Goal: Task Accomplishment & Management: Complete application form

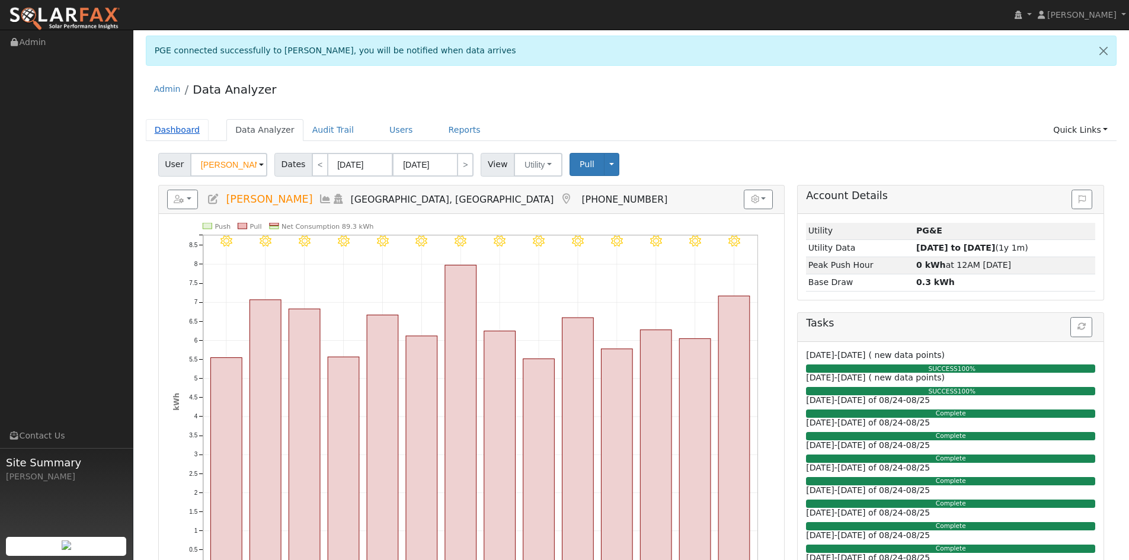
click at [174, 126] on link "Dashboard" at bounding box center [177, 130] width 63 height 22
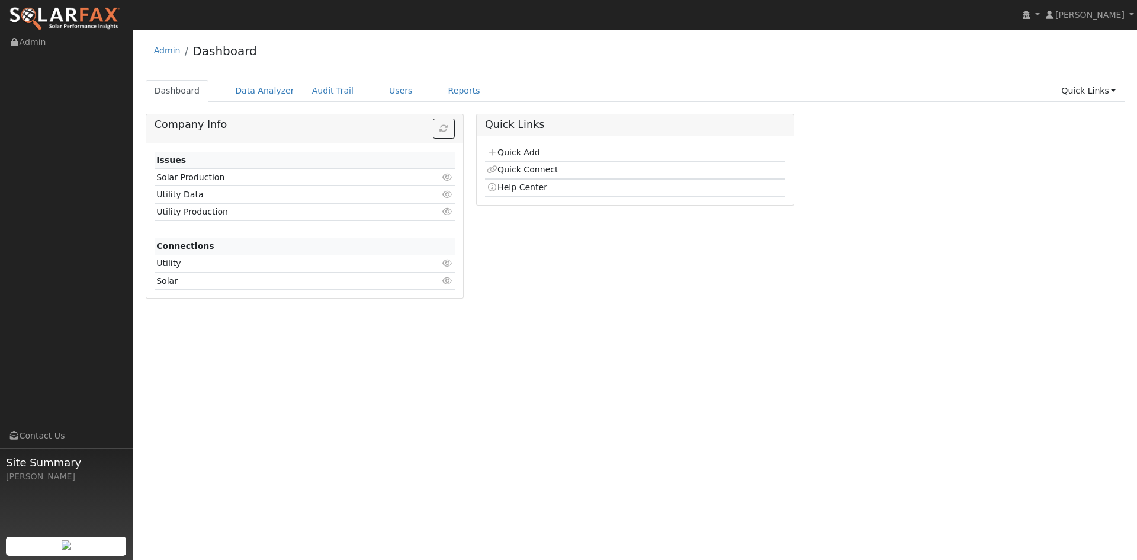
click at [512, 145] on td "Quick Add" at bounding box center [635, 153] width 300 height 17
click at [510, 149] on link "Quick Add" at bounding box center [513, 152] width 53 height 9
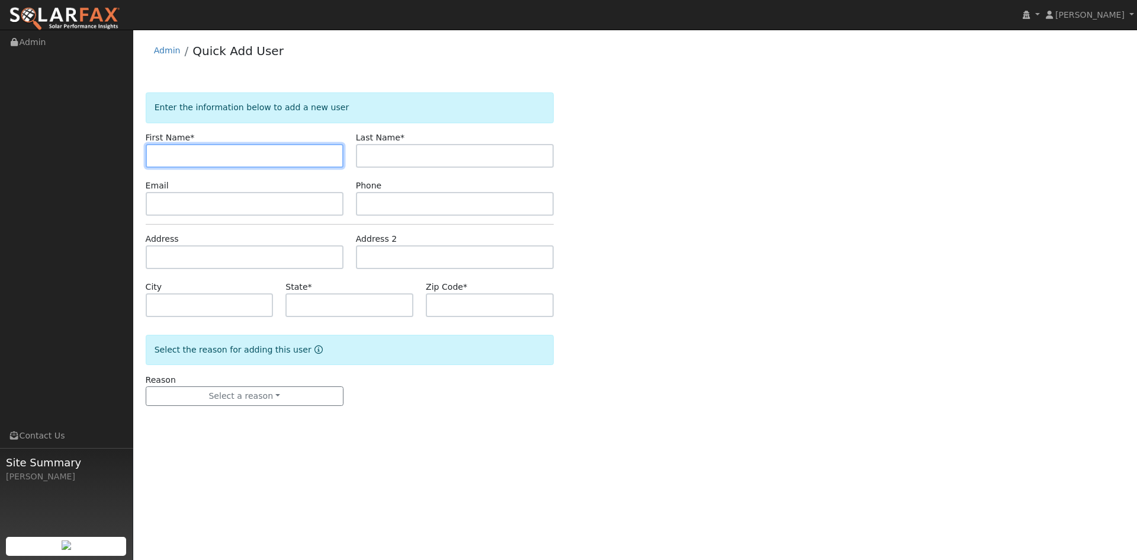
click at [226, 154] on input "text" at bounding box center [245, 156] width 198 height 24
type input "Tanja"
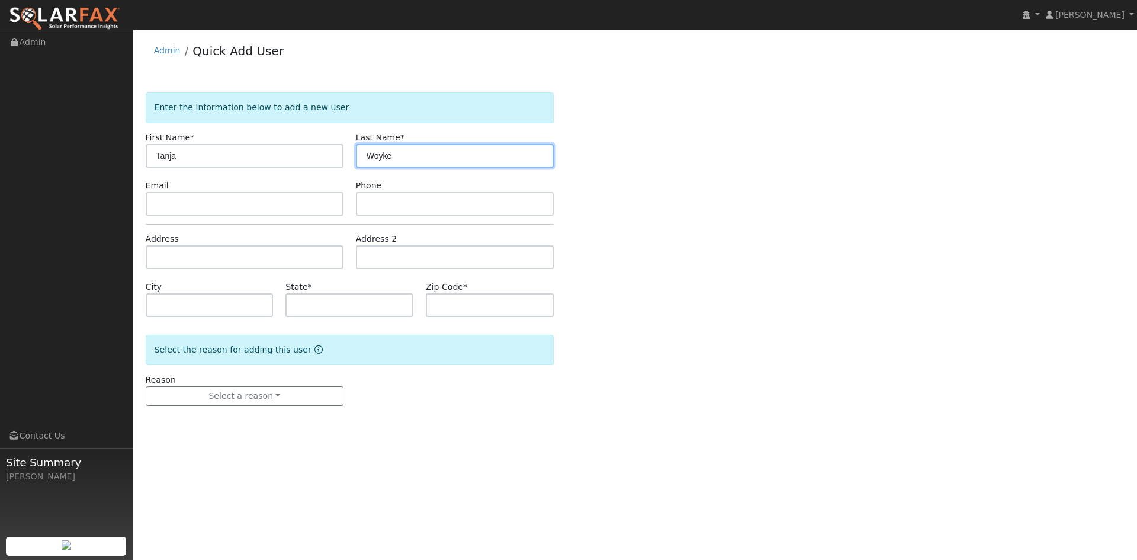
type input "Woyke"
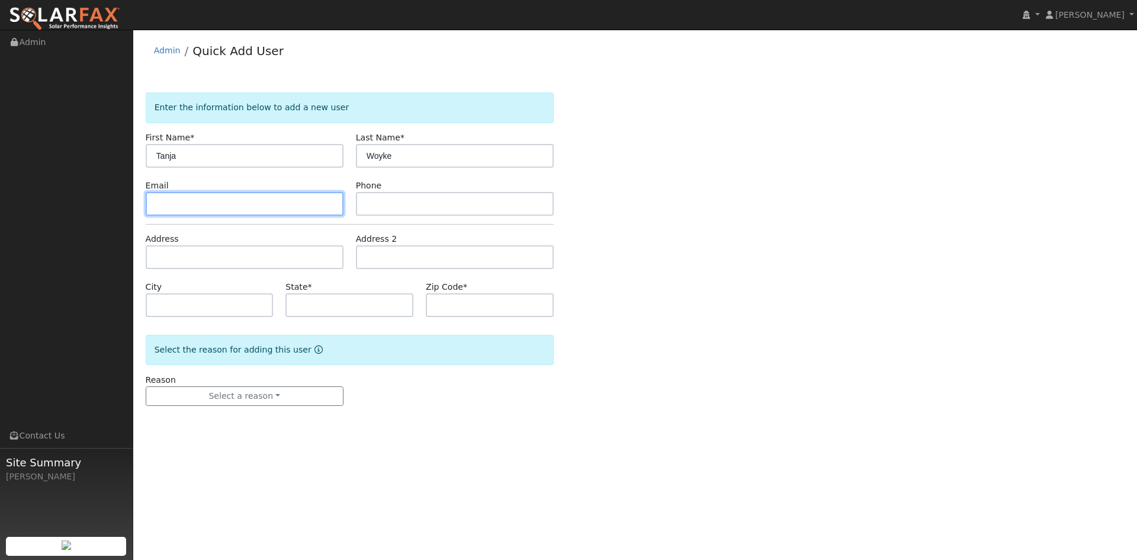
click at [179, 208] on input "text" at bounding box center [245, 204] width 198 height 24
paste input "[EMAIL_ADDRESS][DOMAIN_NAME]"
type input "[EMAIL_ADDRESS][DOMAIN_NAME]"
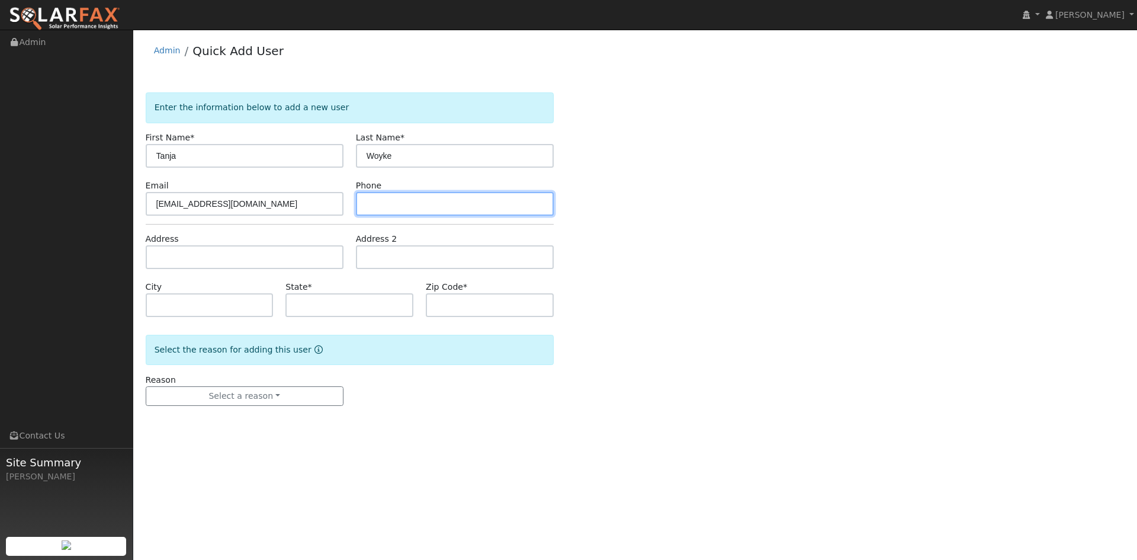
click at [440, 204] on input "text" at bounding box center [455, 204] width 198 height 24
paste input "[PHONE_NUMBER]"
type input "[PHONE_NUMBER]"
drag, startPoint x: 169, startPoint y: 232, endPoint x: 163, endPoint y: 249, distance: 18.2
click at [169, 232] on form "Enter the information below to add a new user First Name * Tanja Last Name * Wo…" at bounding box center [350, 260] width 408 height 337
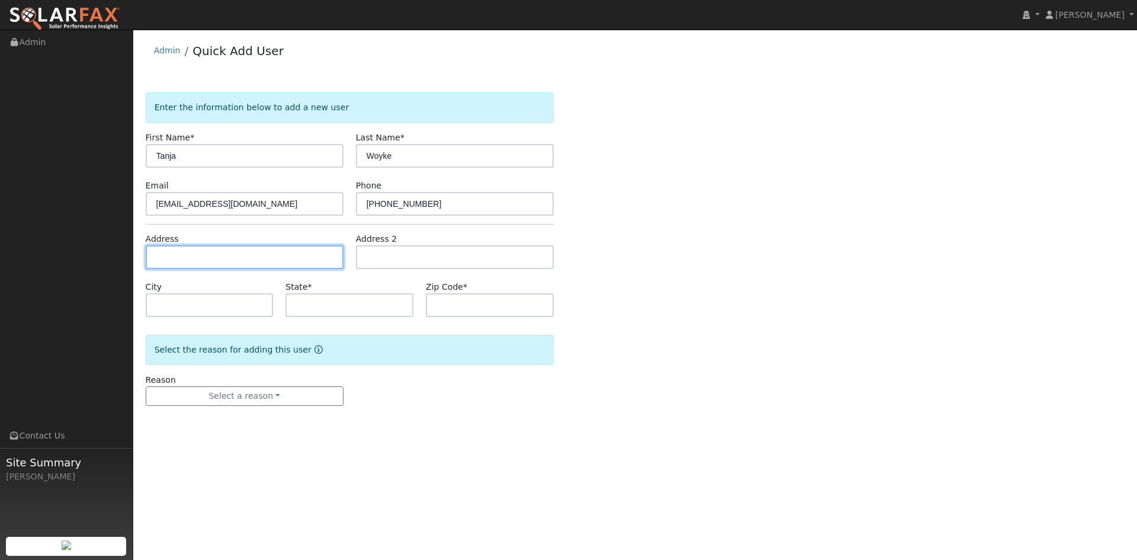
click at [163, 251] on input "text" at bounding box center [245, 257] width 198 height 24
paste input "1237 Lindell Dr"
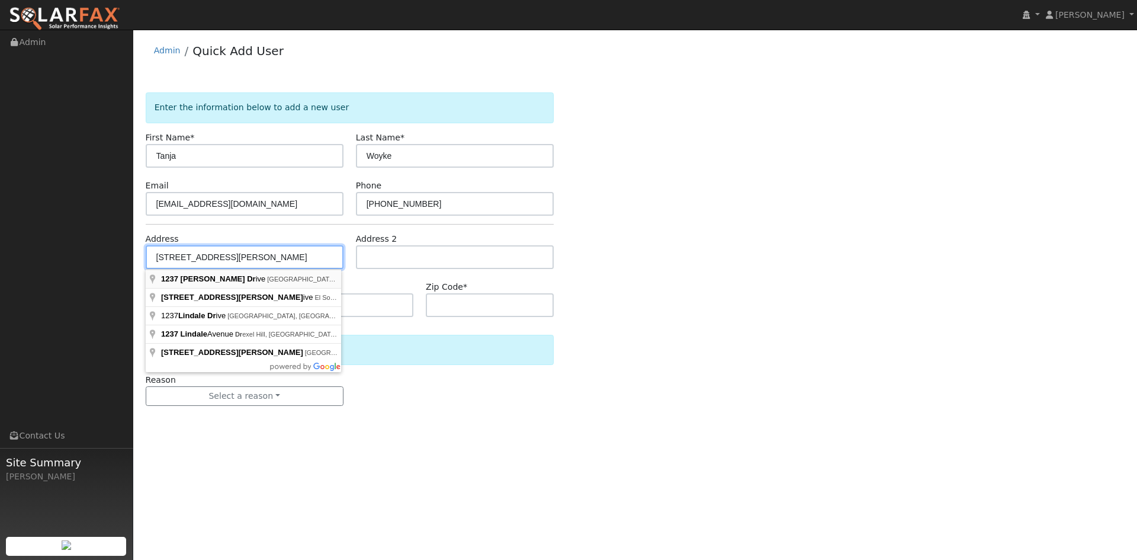
type input "1237 Lindell Drive"
type input "Walnut Creek"
type input "CA"
type input "94596"
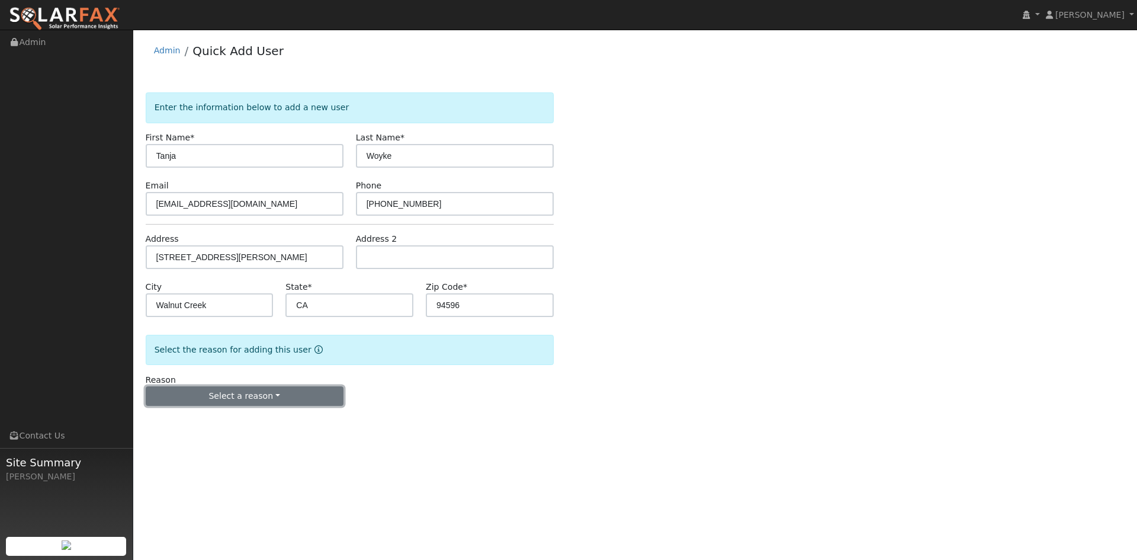
click at [216, 391] on button "Select a reason" at bounding box center [245, 396] width 198 height 20
click at [211, 416] on link "New lead" at bounding box center [211, 420] width 131 height 17
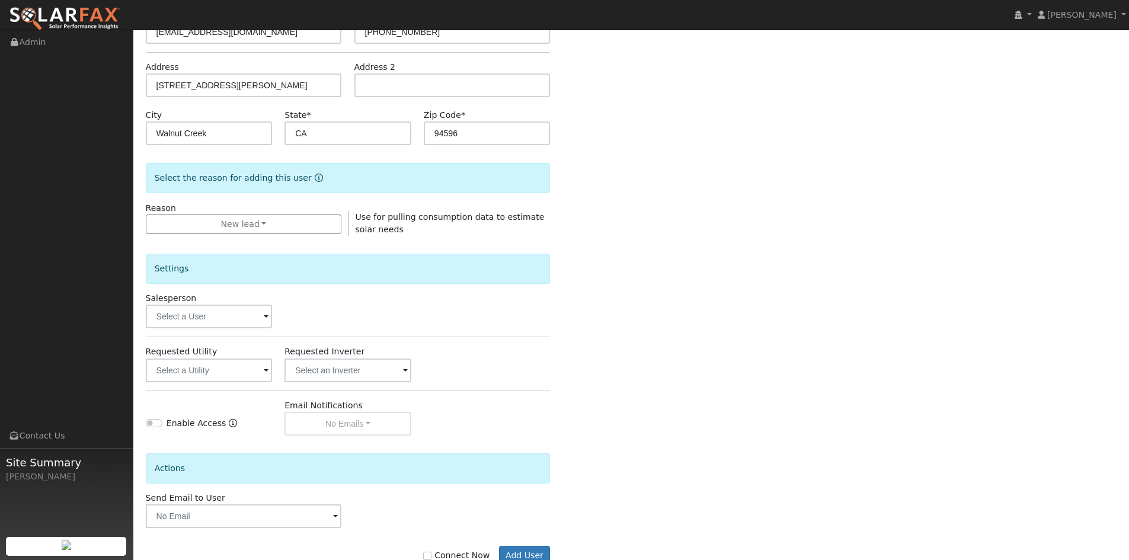
scroll to position [178, 0]
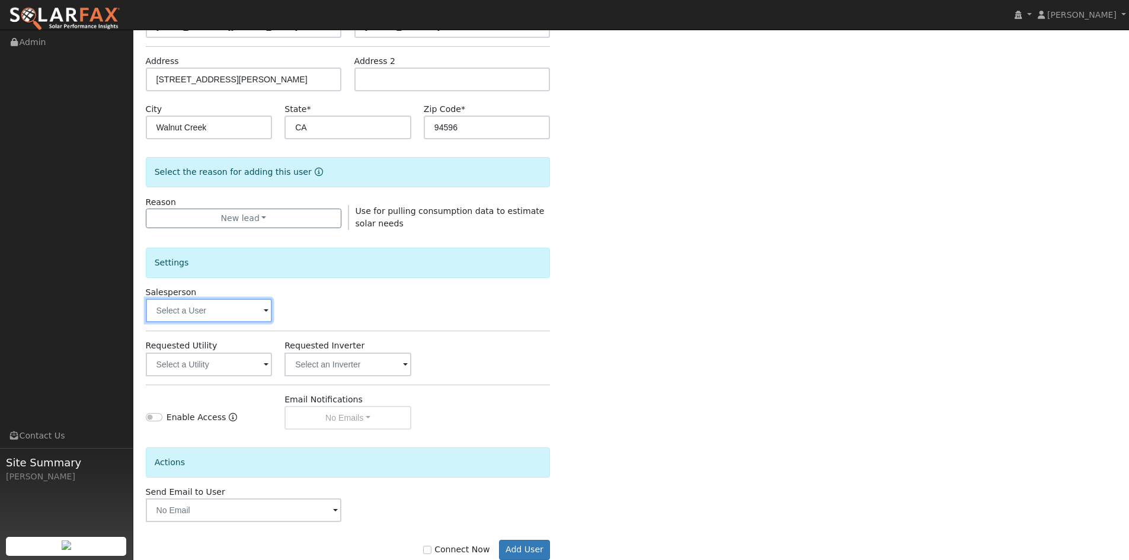
click at [168, 315] on input "text" at bounding box center [209, 311] width 127 height 24
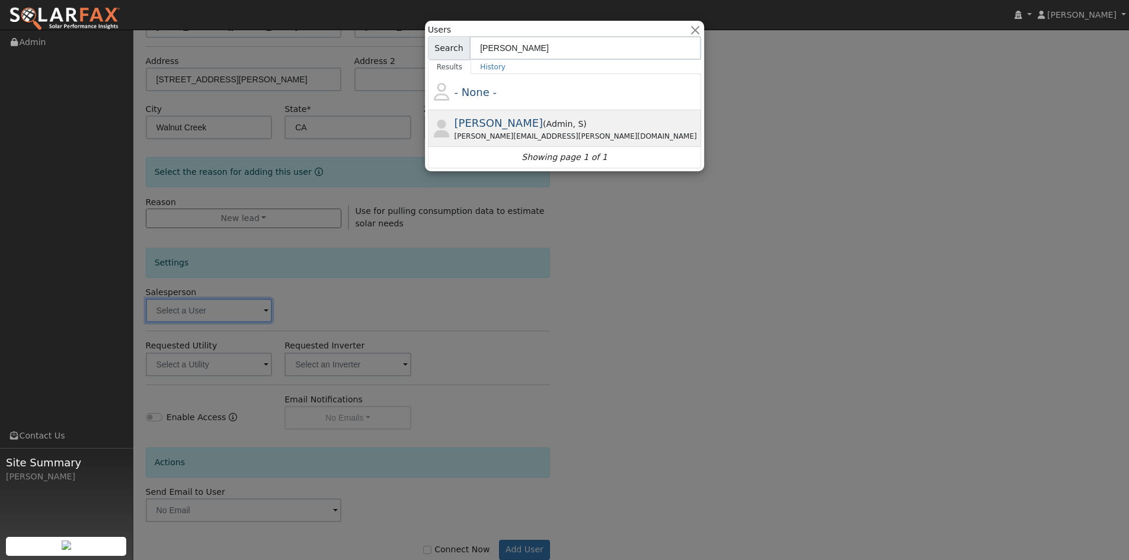
type input "jon"
click at [518, 122] on span "Jon Landsman" at bounding box center [498, 123] width 89 height 12
type input "Jon Landsman"
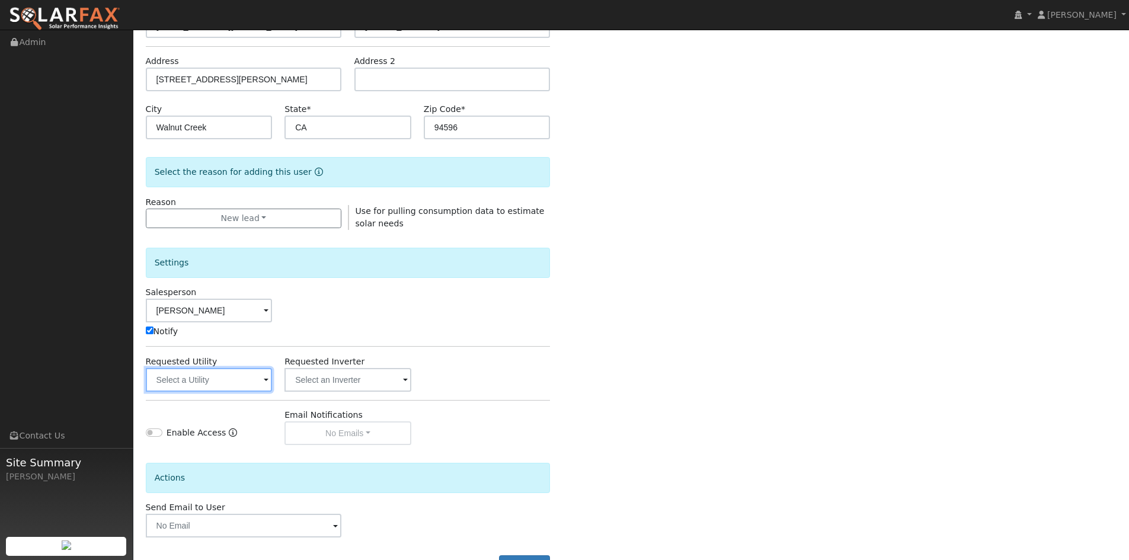
click at [203, 378] on input "text" at bounding box center [209, 380] width 127 height 24
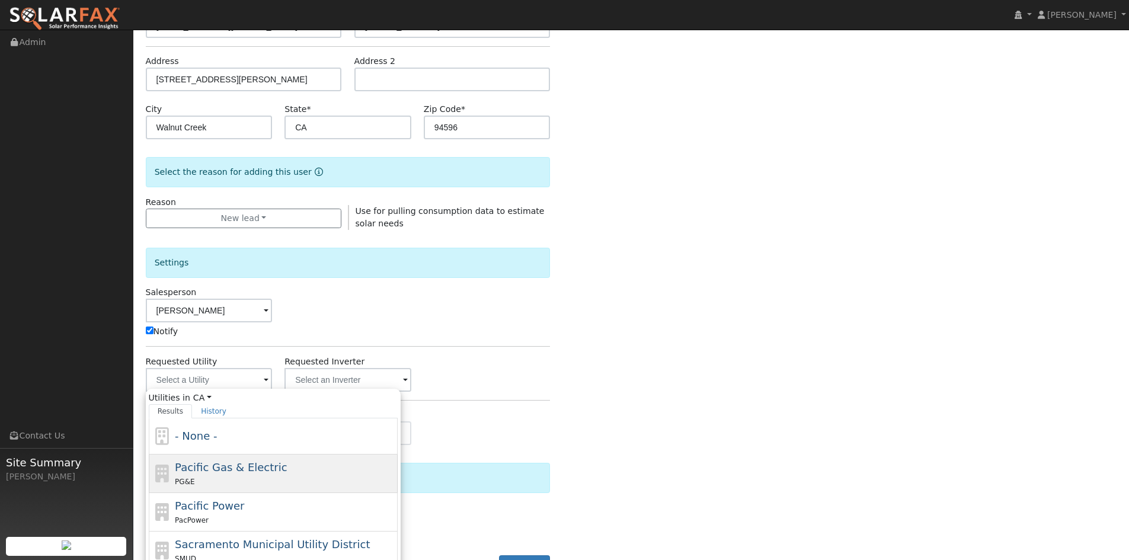
click at [203, 472] on span "Pacific Gas & Electric" at bounding box center [231, 467] width 112 height 12
type input "Pacific Gas & Electric"
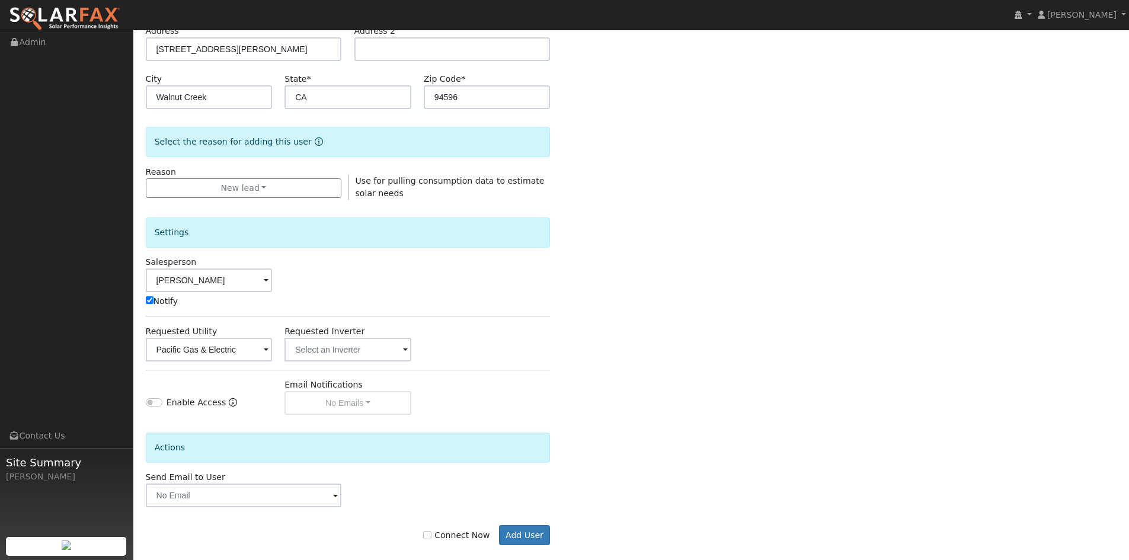
scroll to position [223, 0]
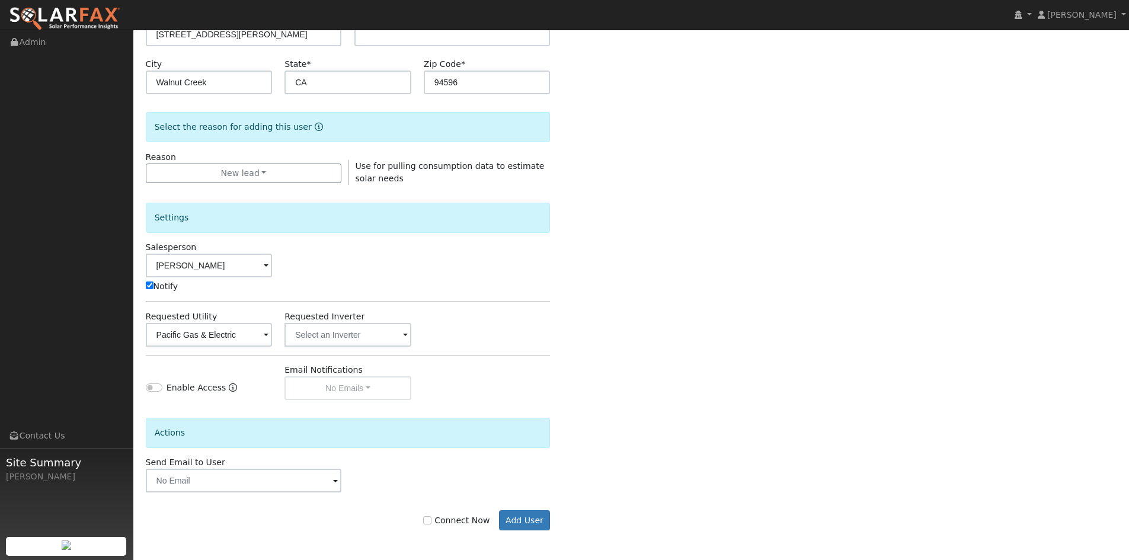
click at [464, 528] on div "Connect Now Add User" at bounding box center [347, 520] width 417 height 20
click at [466, 524] on label "Connect Now" at bounding box center [456, 520] width 66 height 12
click at [431, 524] on input "Connect Now" at bounding box center [427, 520] width 8 height 8
checkbox input "true"
click at [540, 518] on button "Add User" at bounding box center [525, 520] width 52 height 20
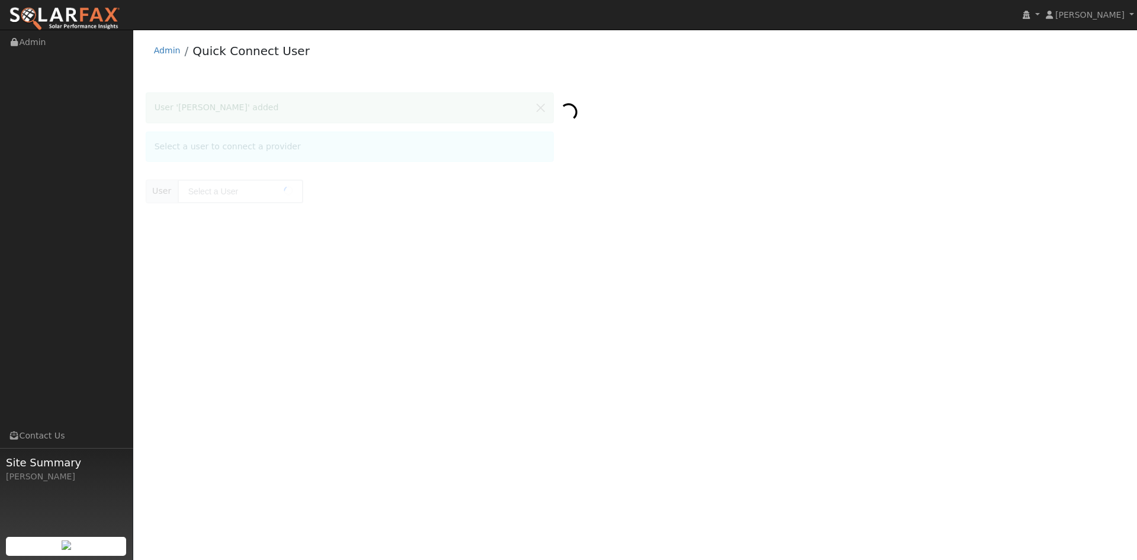
type input "[PERSON_NAME]"
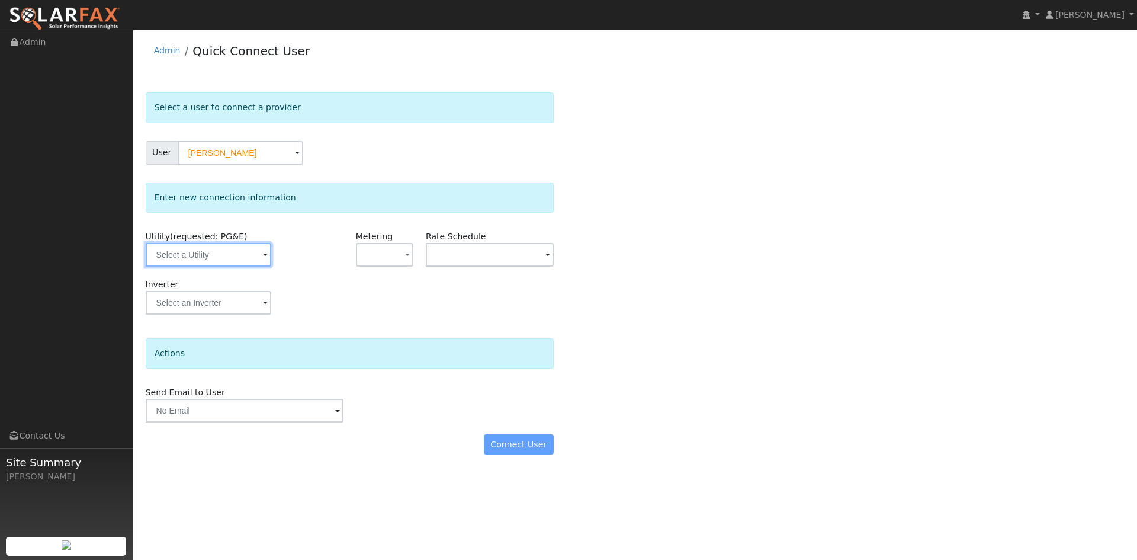
click at [195, 251] on input "text" at bounding box center [209, 255] width 126 height 24
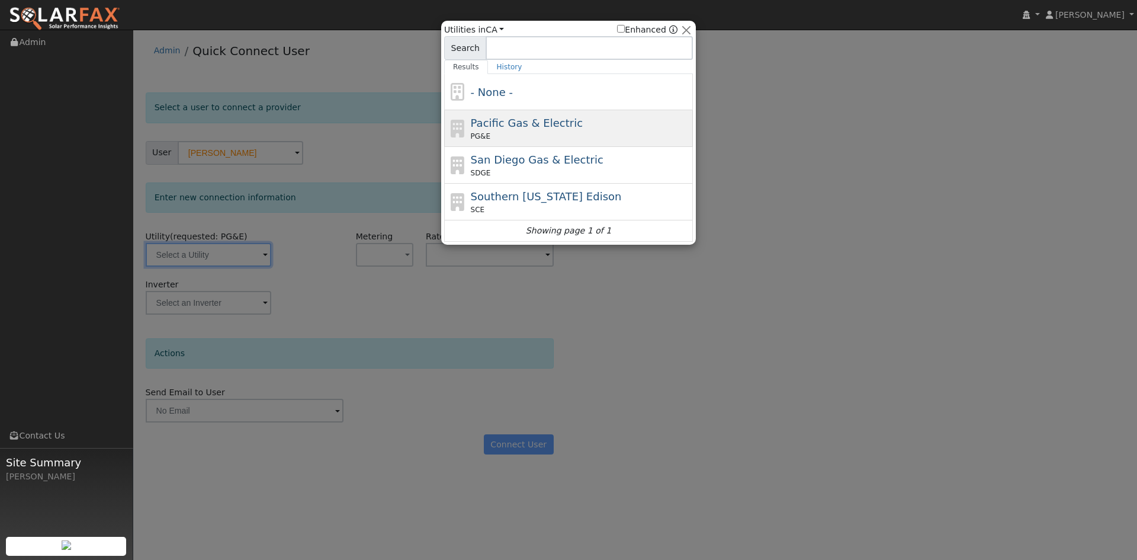
click at [500, 137] on div "PG&E" at bounding box center [581, 136] width 220 height 11
type input "PG&E"
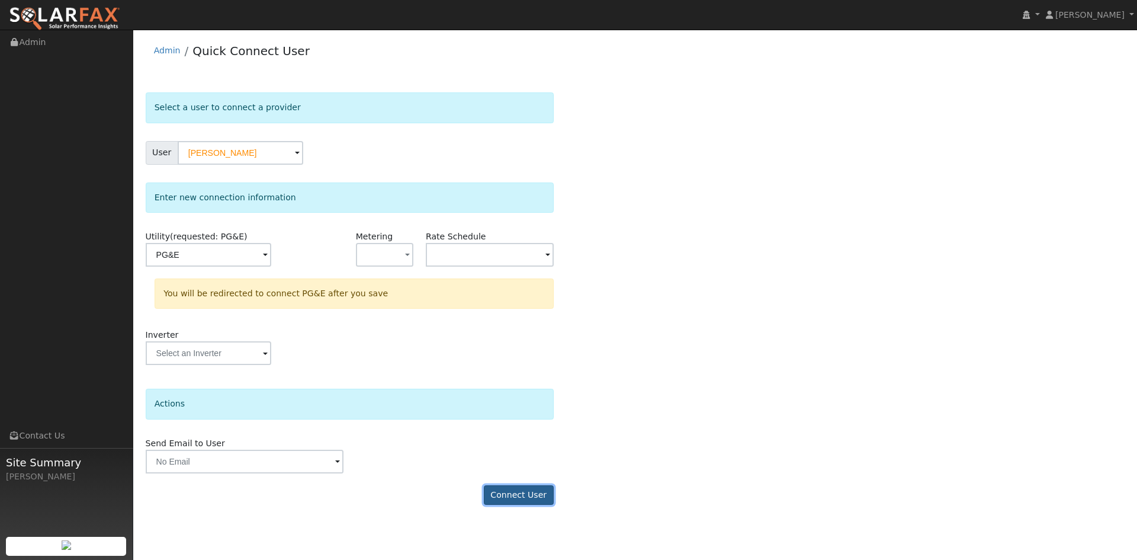
click at [505, 493] on button "Connect User" at bounding box center [519, 495] width 70 height 20
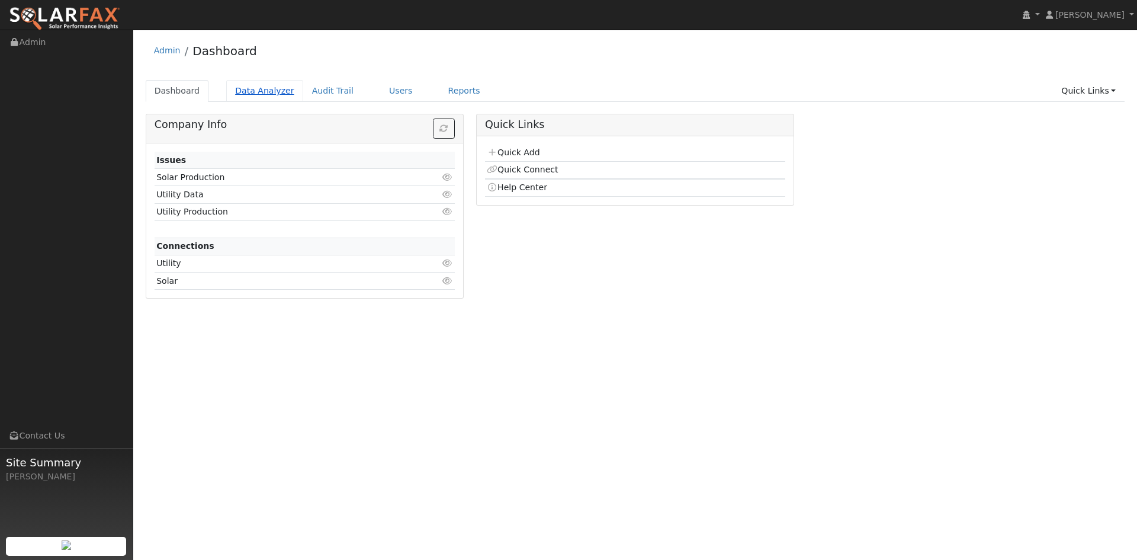
click at [258, 92] on link "Data Analyzer" at bounding box center [264, 91] width 77 height 22
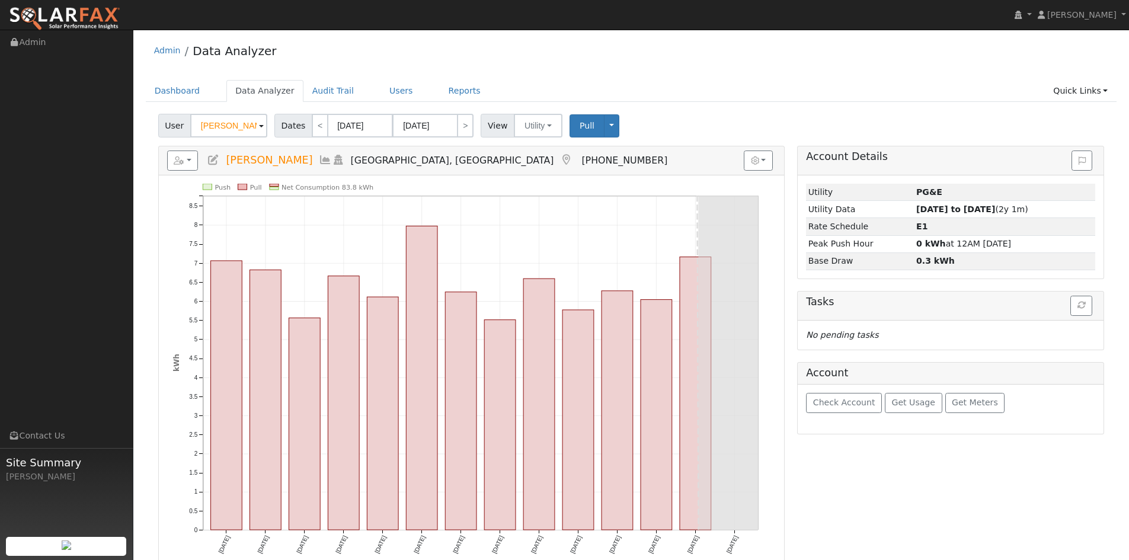
click at [235, 130] on input "Jerry Martin" at bounding box center [228, 126] width 77 height 24
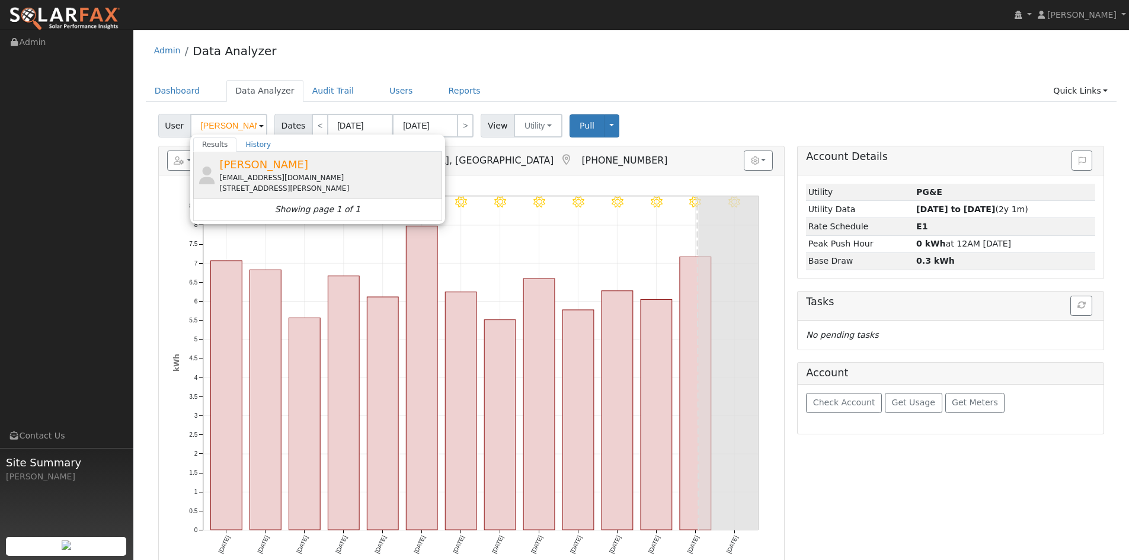
click at [0, 0] on div "Tanja Woyke tanja.woyke@gmail.com 1237 Lindell Drive, Walnut Creek, CA 94596" at bounding box center [0, 0] width 0 height 0
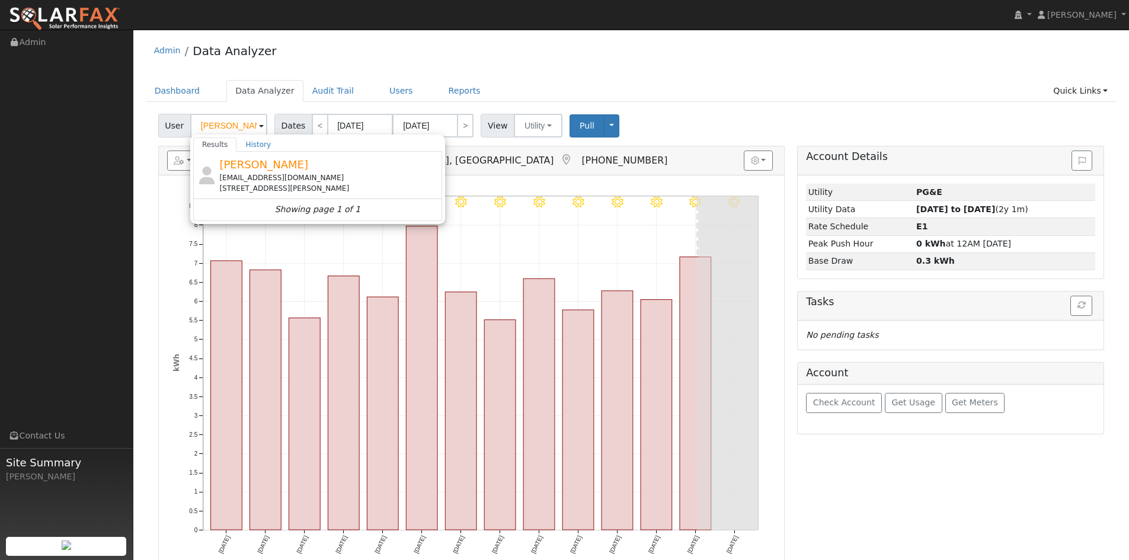
type input "Tanja Woyke"
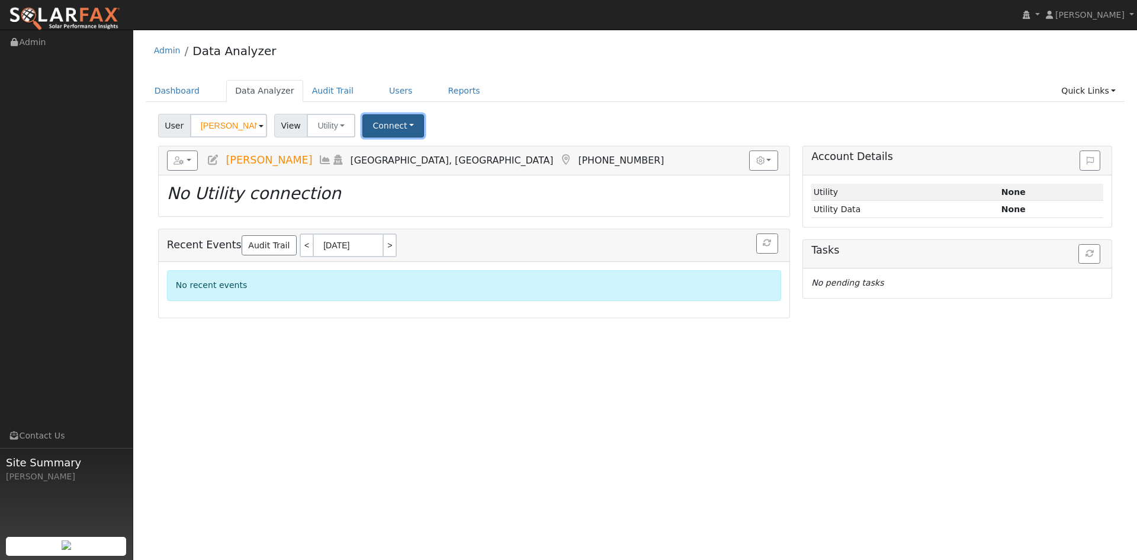
click at [389, 124] on button "Connect" at bounding box center [394, 125] width 62 height 23
click at [397, 156] on link "Select a Provider" at bounding box center [410, 151] width 92 height 17
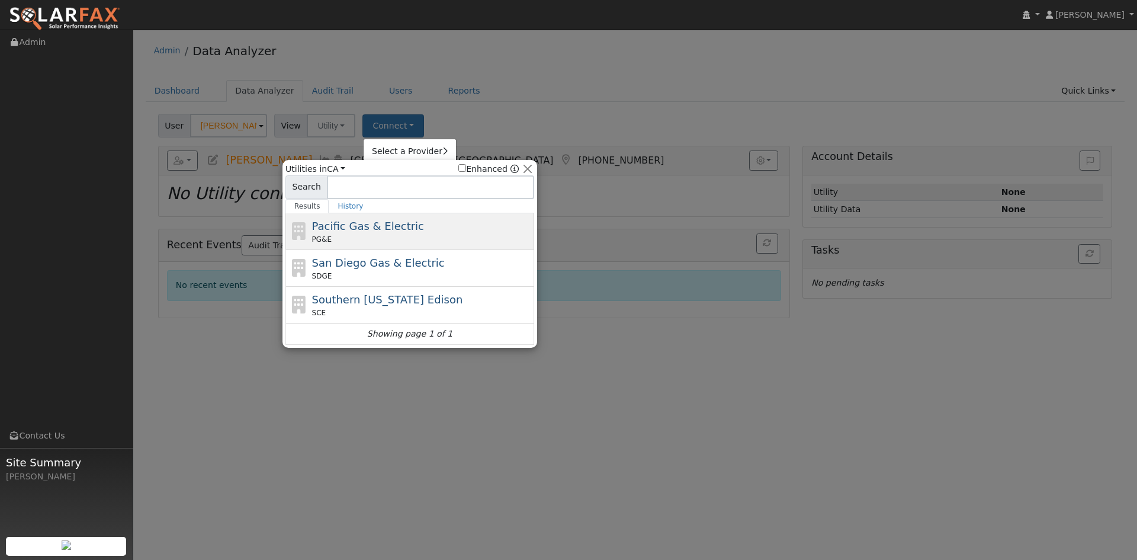
click at [358, 230] on span "Pacific Gas & Electric" at bounding box center [368, 226] width 112 height 12
